Goal: Browse casually

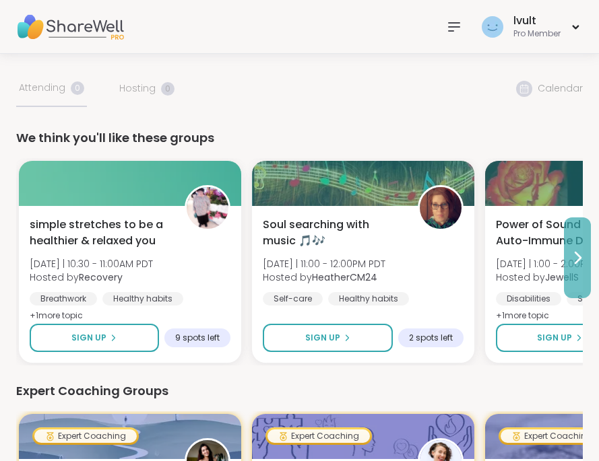
click at [573, 262] on icon at bounding box center [577, 258] width 16 height 16
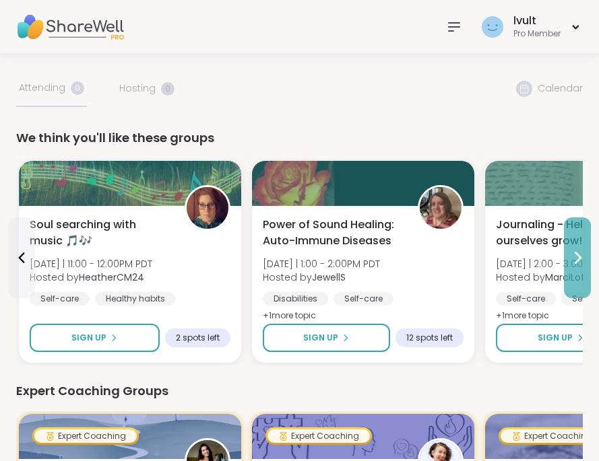
click at [573, 262] on icon at bounding box center [577, 258] width 16 height 16
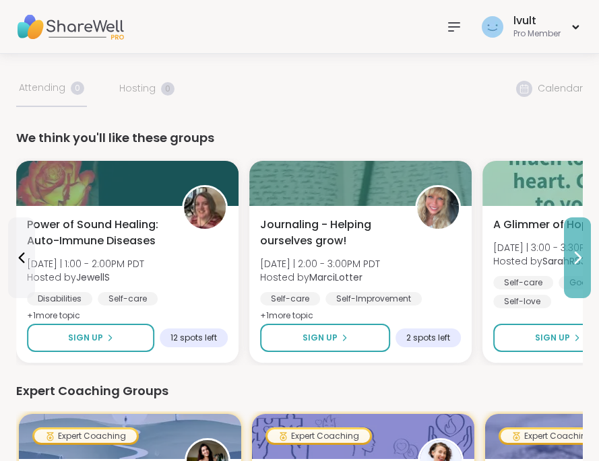
click at [573, 262] on icon at bounding box center [577, 258] width 16 height 16
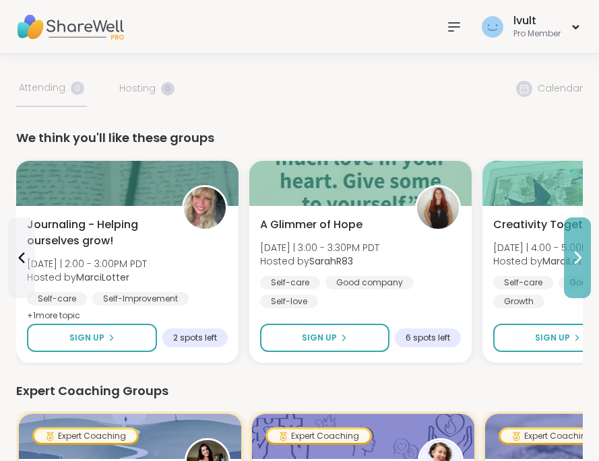
click at [573, 262] on icon at bounding box center [577, 258] width 16 height 16
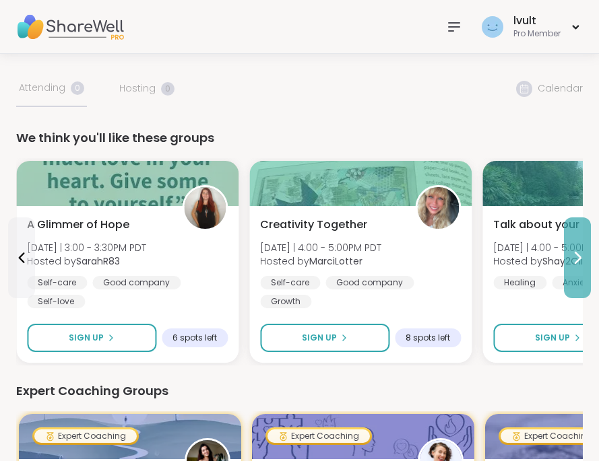
click at [573, 262] on icon at bounding box center [577, 258] width 16 height 16
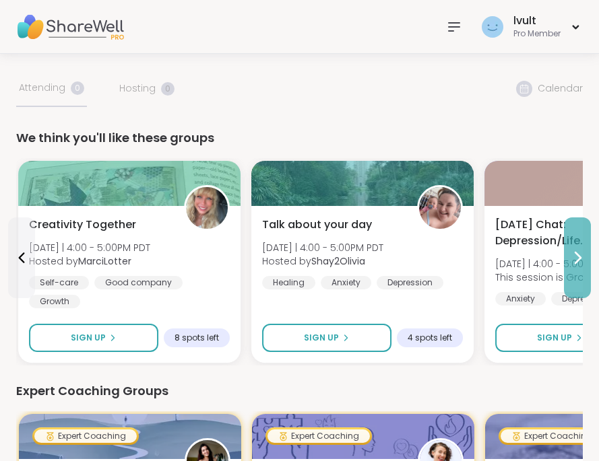
click at [573, 262] on icon at bounding box center [577, 258] width 16 height 16
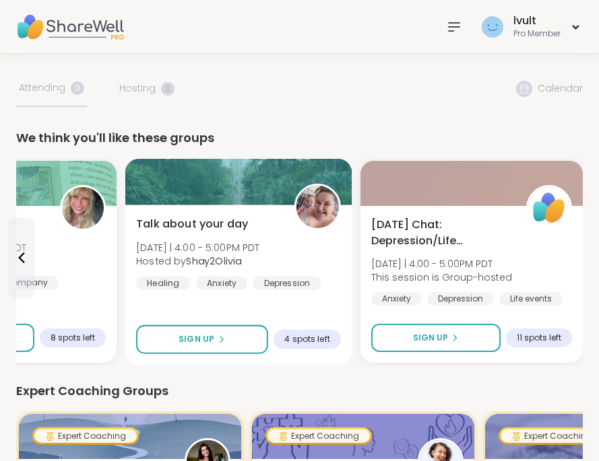
scroll to position [200, 0]
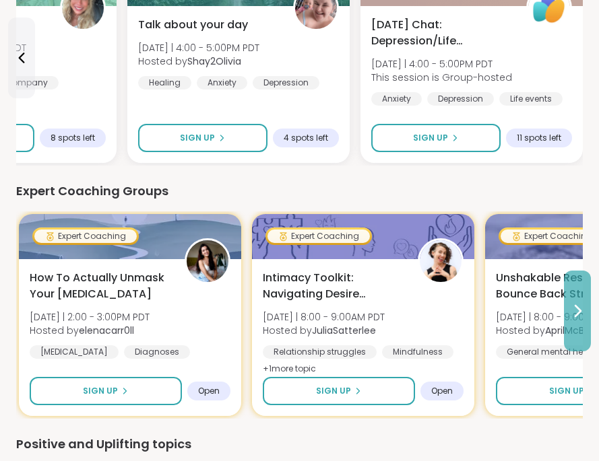
click at [579, 306] on icon at bounding box center [577, 311] width 16 height 16
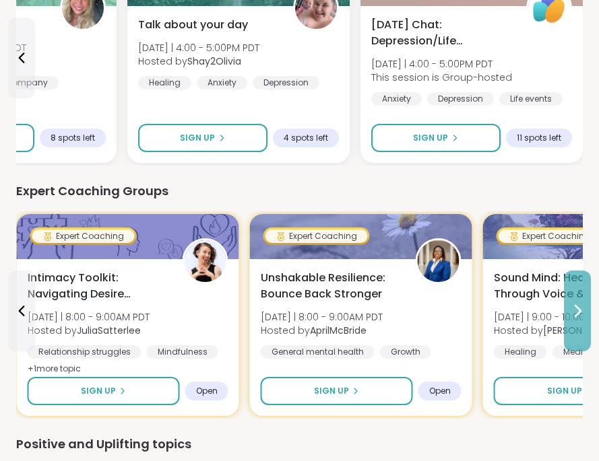
click at [579, 307] on icon at bounding box center [577, 311] width 16 height 16
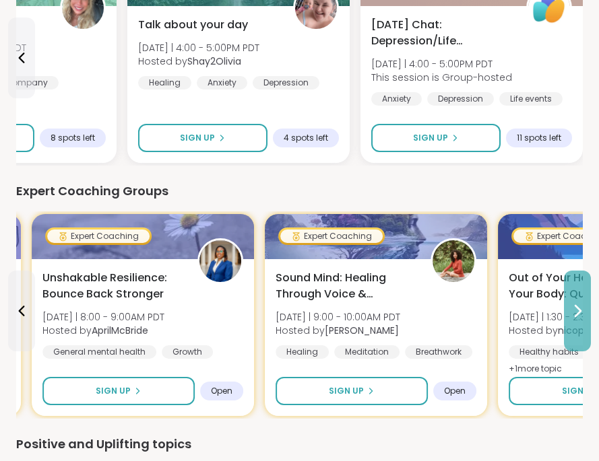
click at [579, 308] on icon at bounding box center [577, 311] width 16 height 16
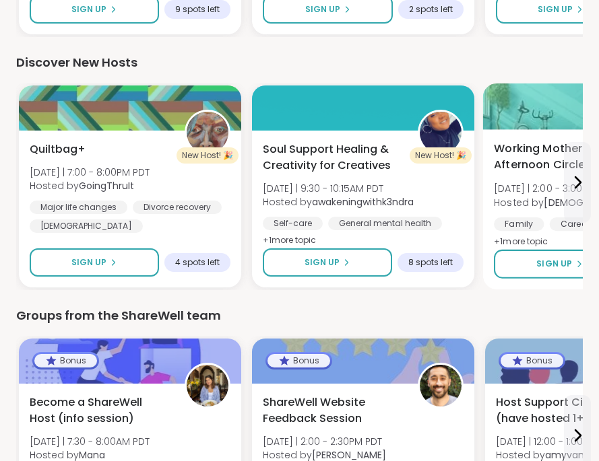
scroll to position [840, 0]
